Goal: Task Accomplishment & Management: Use online tool/utility

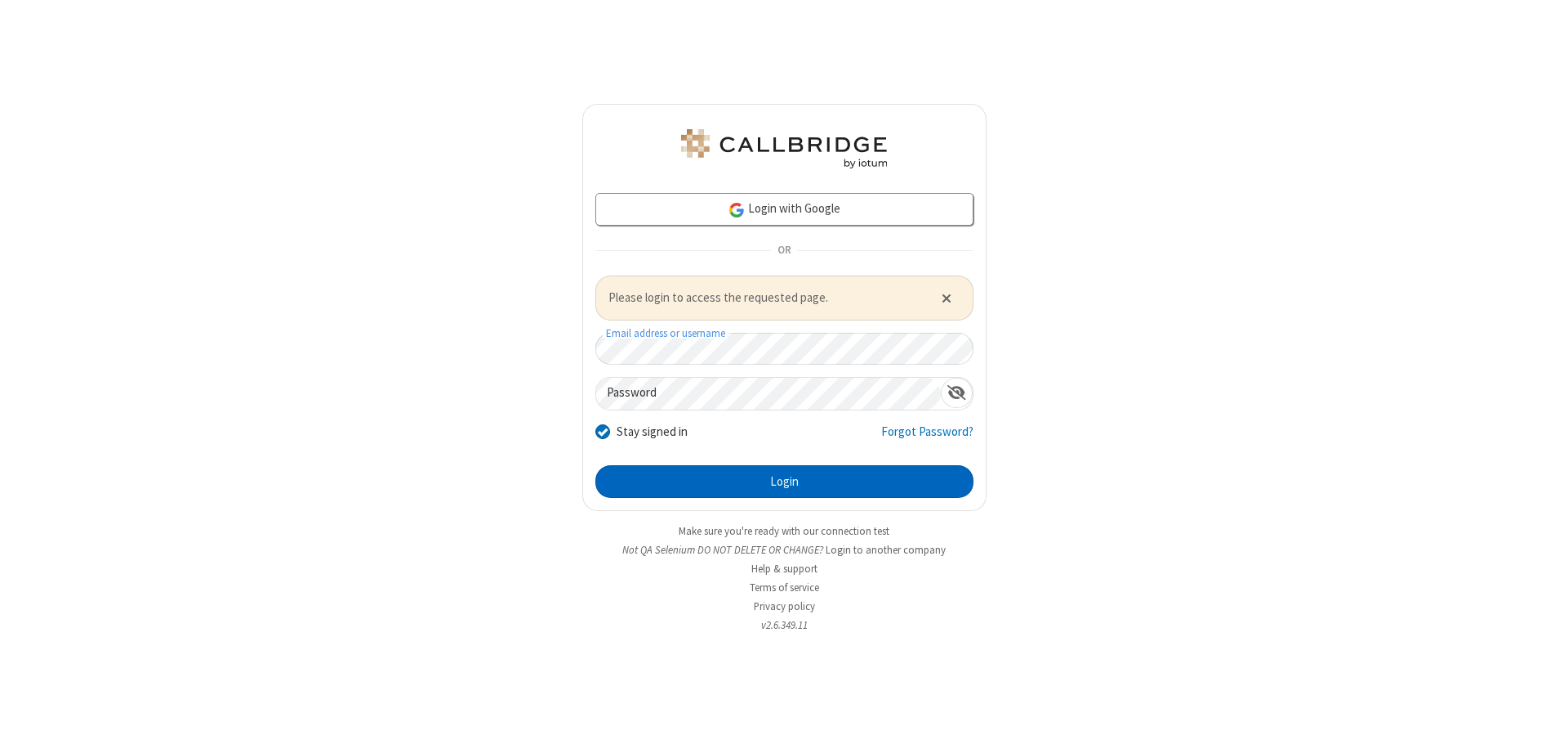
click at [784, 480] on button "Login" at bounding box center [784, 480] width 378 height 32
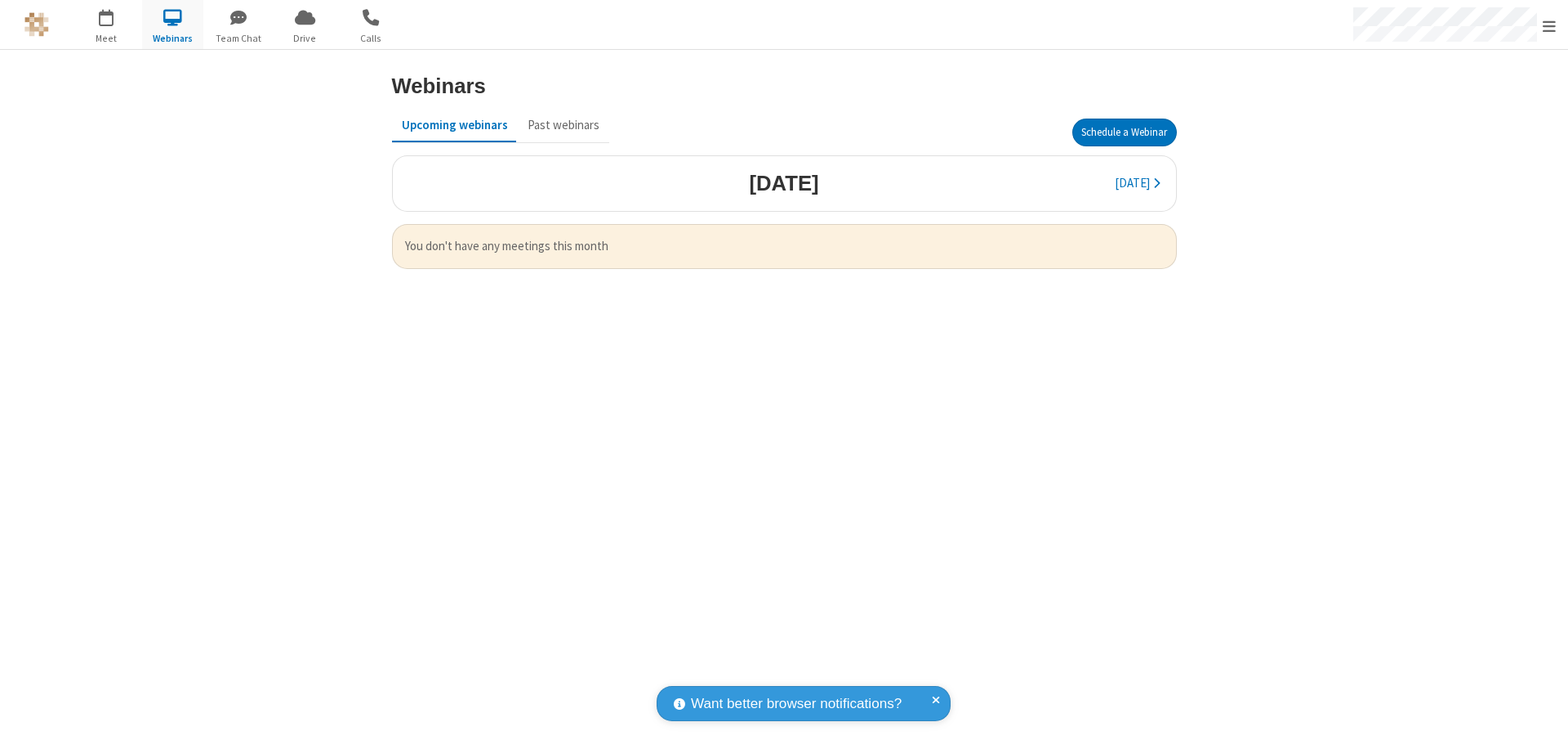
click at [1123, 133] on button "Schedule a Webinar" at bounding box center [1124, 132] width 104 height 28
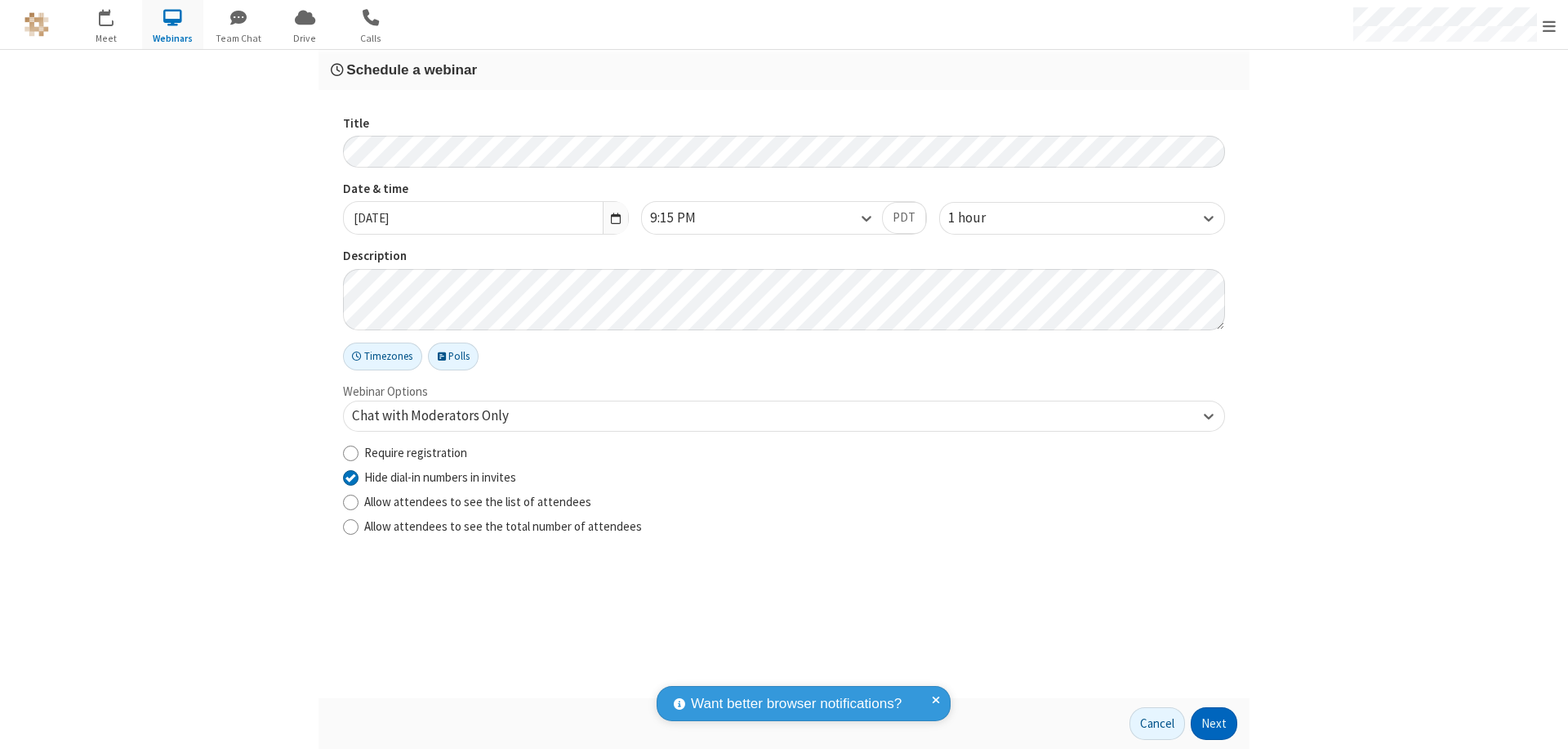
click at [1215, 723] on button "Next" at bounding box center [1214, 722] width 46 height 32
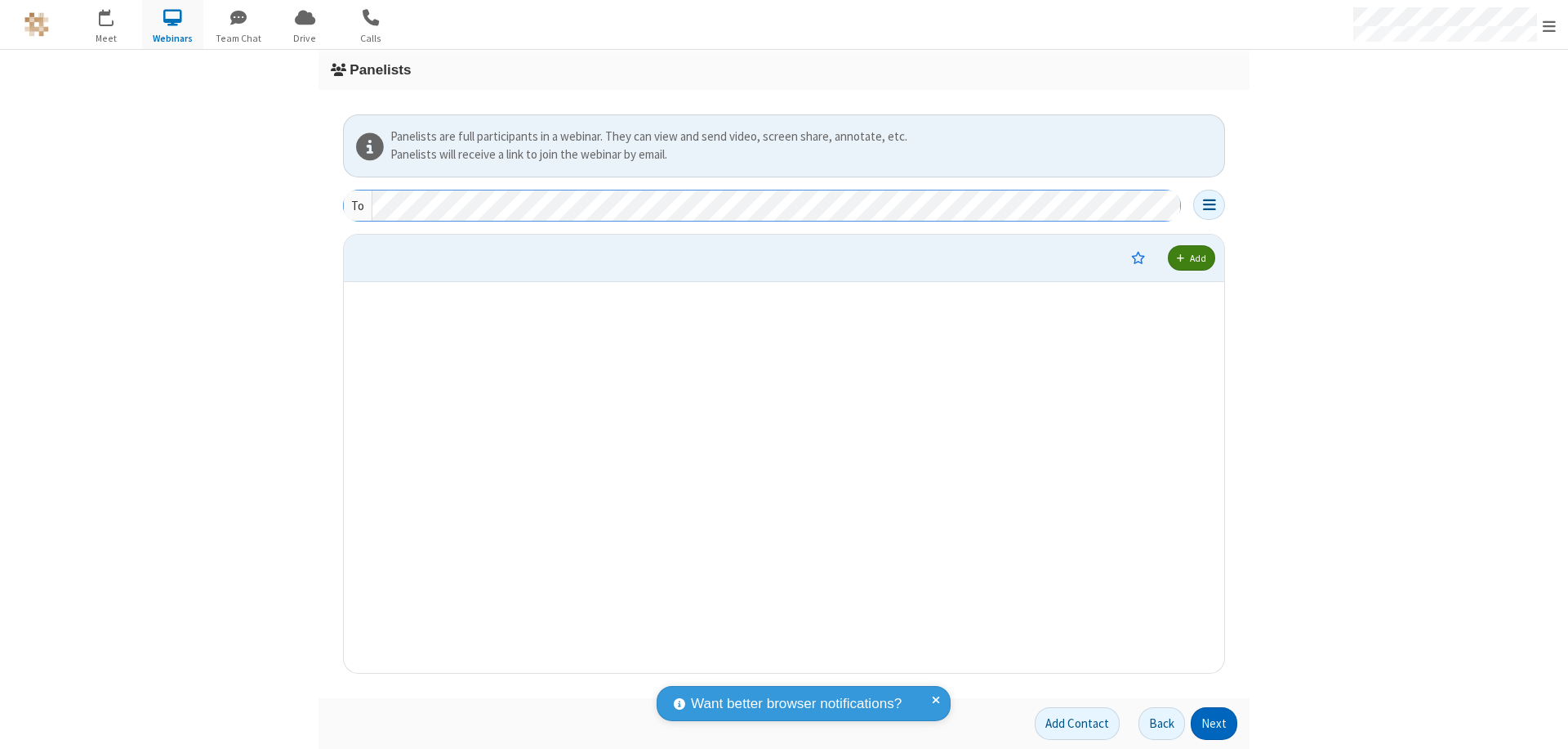
click at [1215, 723] on button "Next" at bounding box center [1214, 722] width 46 height 32
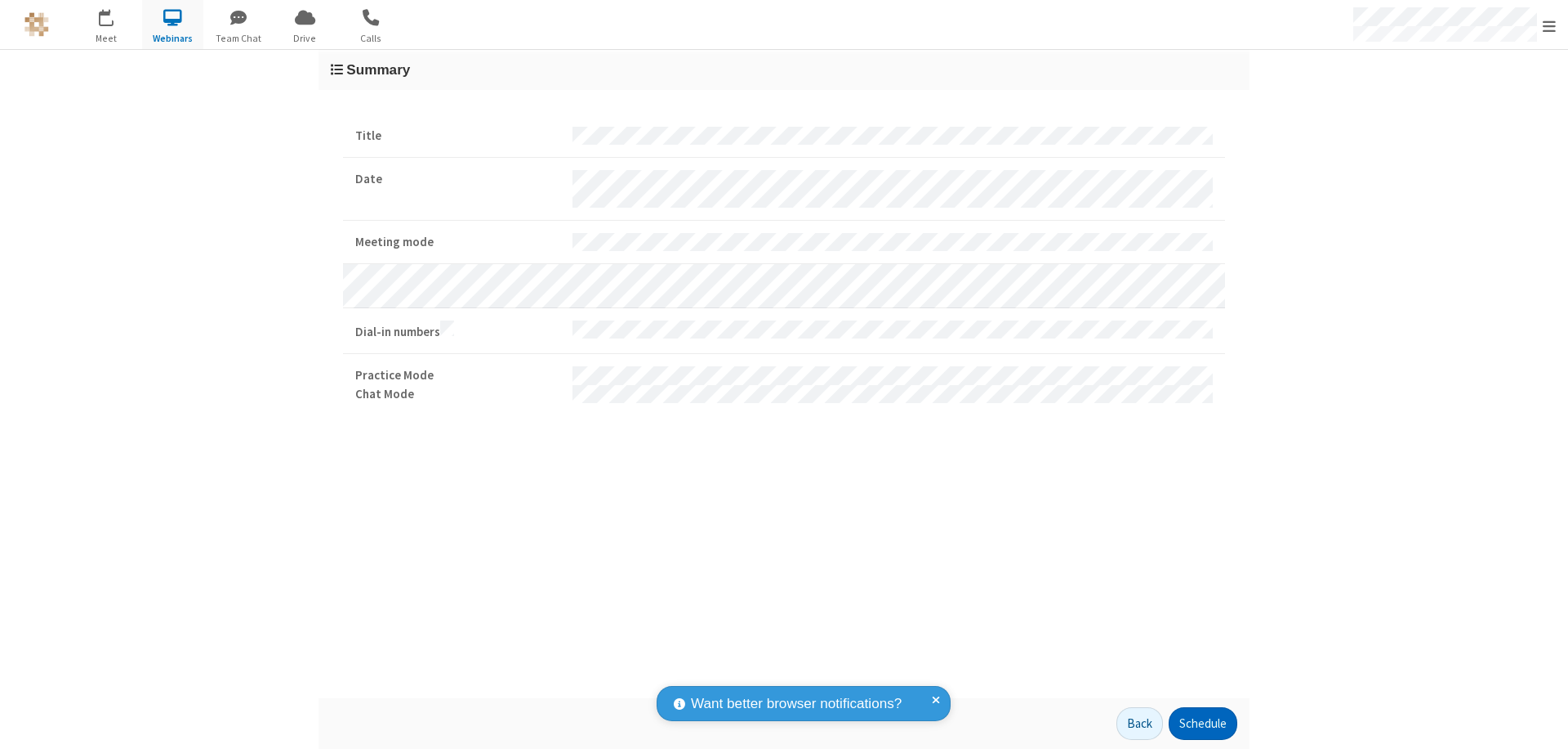
click at [1202, 723] on button "Schedule" at bounding box center [1203, 722] width 69 height 32
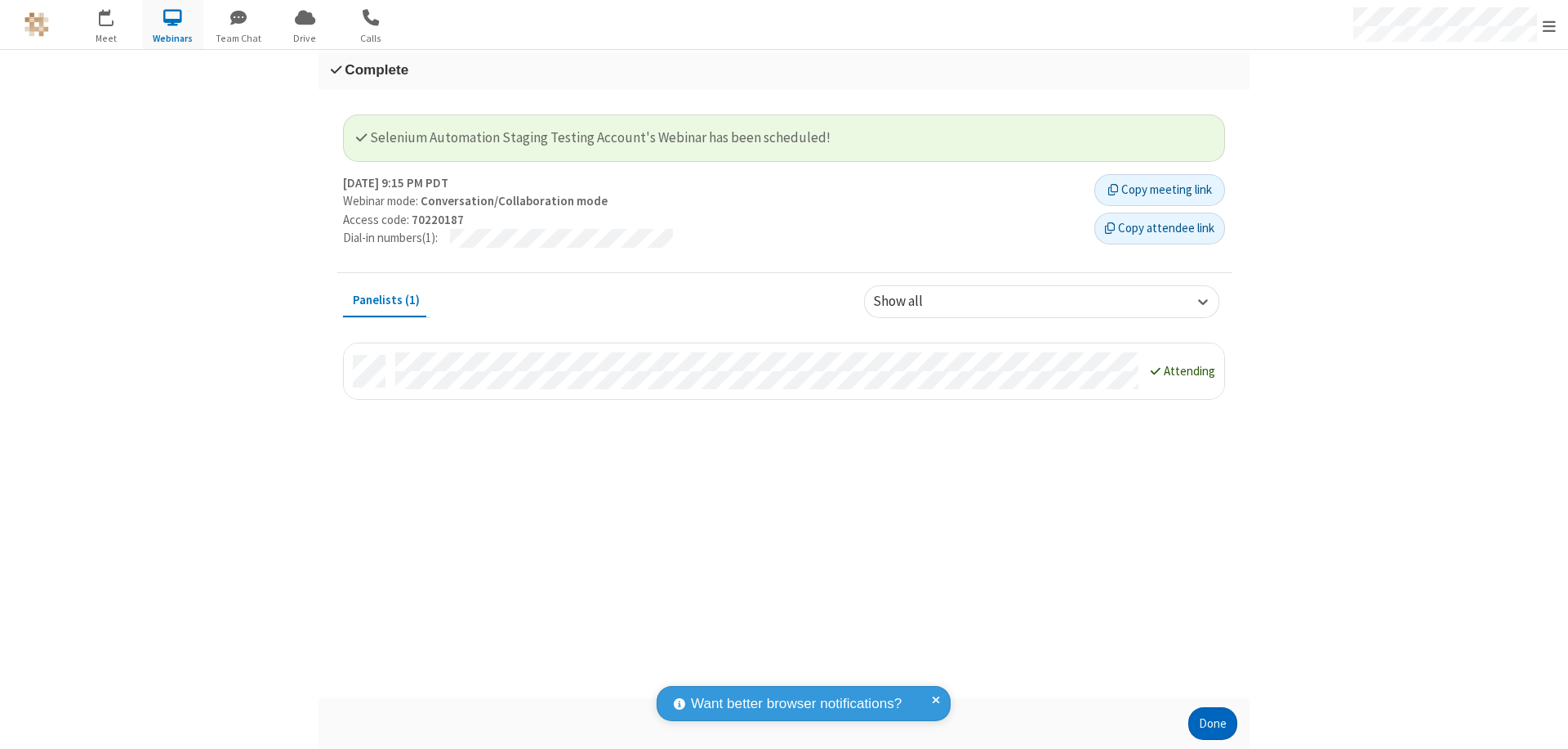
click at [1213, 723] on button "Done" at bounding box center [1213, 722] width 49 height 32
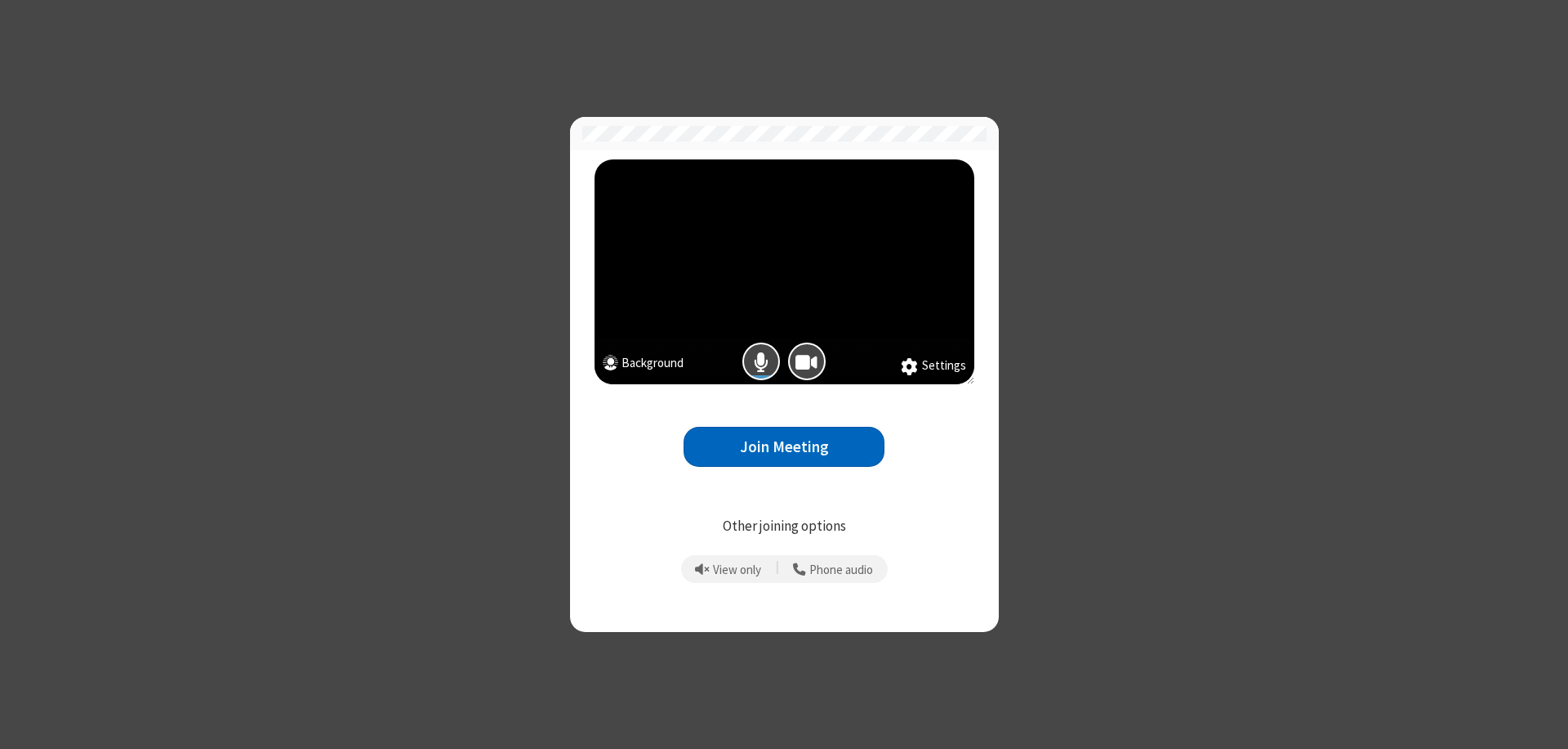
click at [784, 446] on button "Join Meeting" at bounding box center [784, 446] width 201 height 40
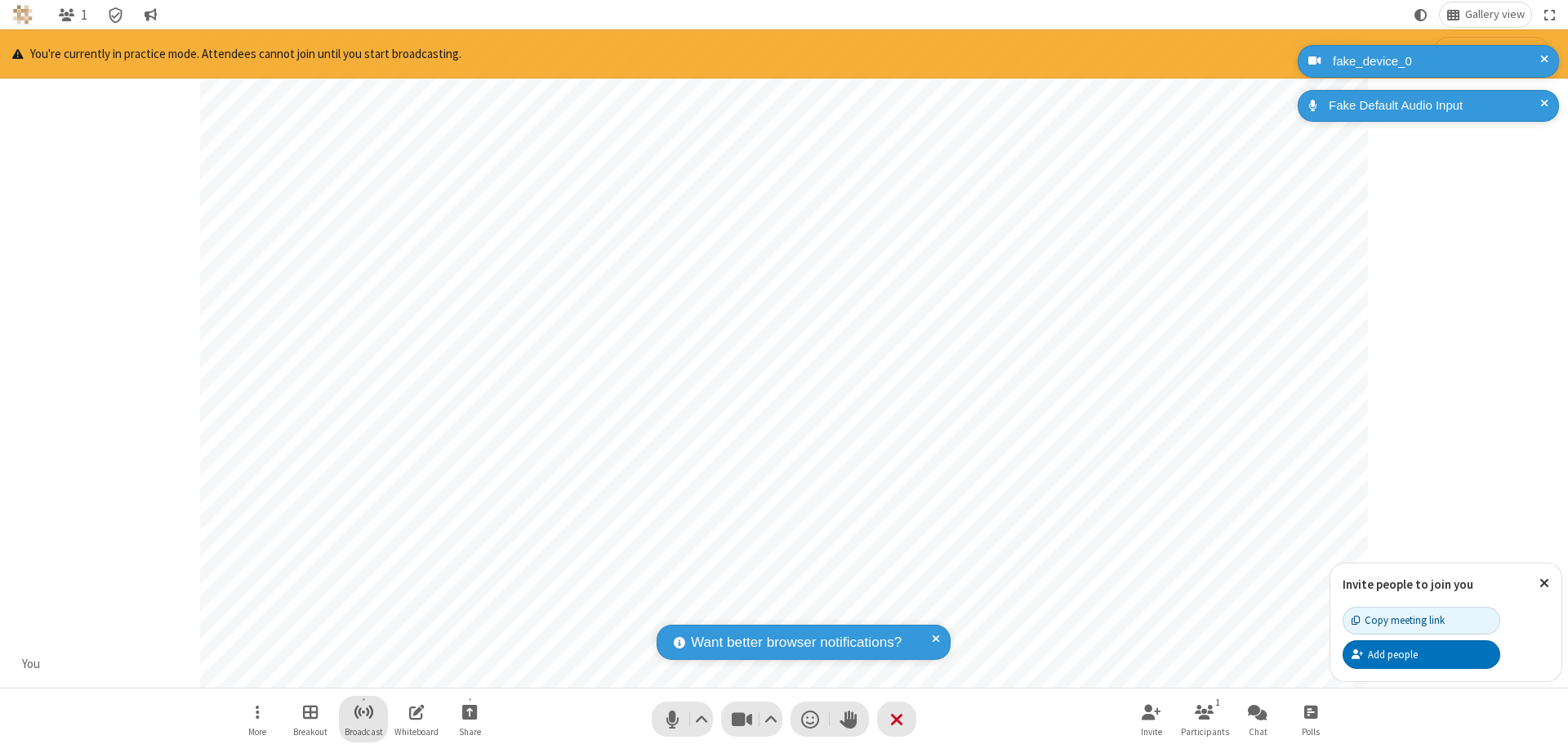
click at [363, 711] on span "Start broadcast" at bounding box center [363, 711] width 21 height 21
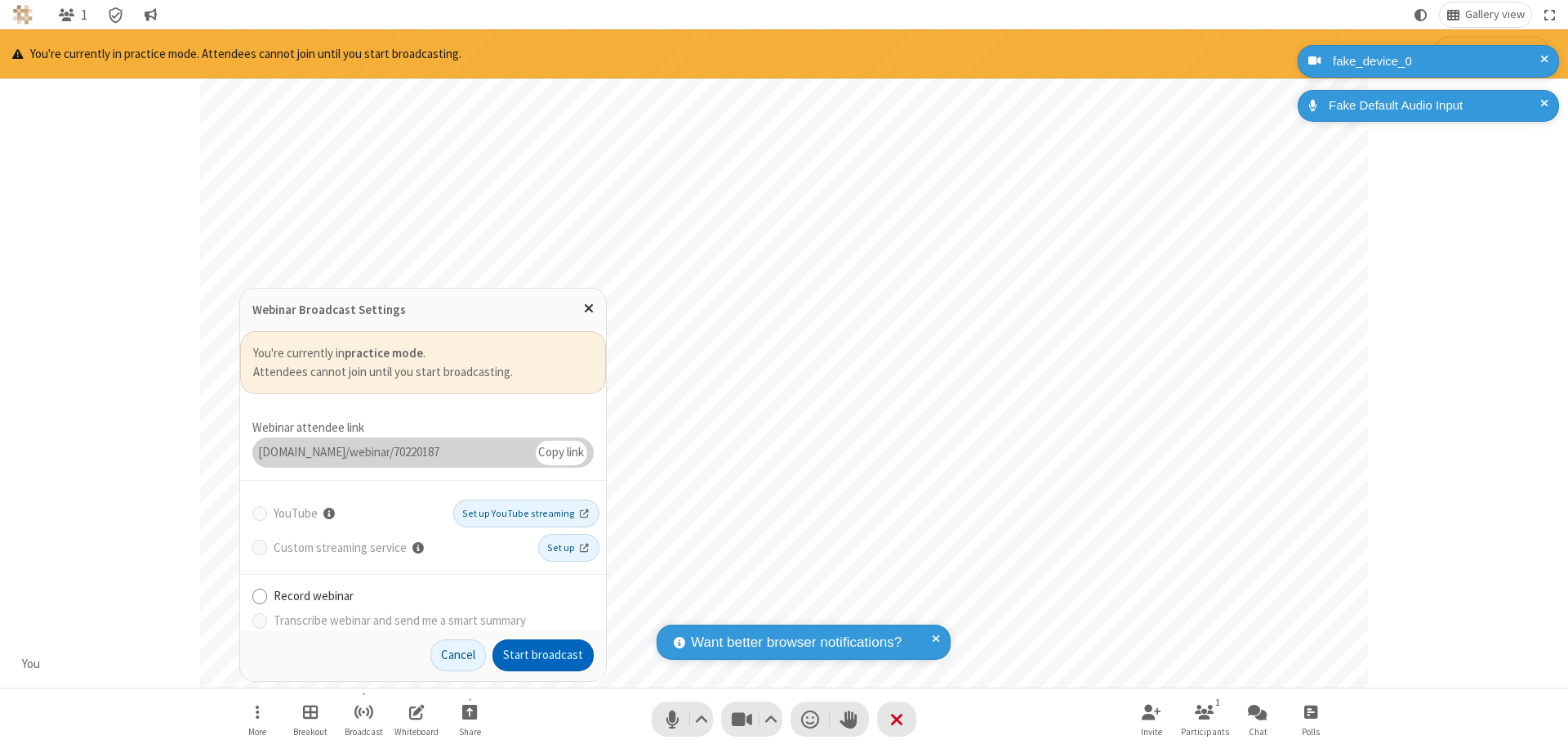
click at [543, 655] on button "Start broadcast" at bounding box center [543, 655] width 101 height 32
